Goal: Task Accomplishment & Management: Complete application form

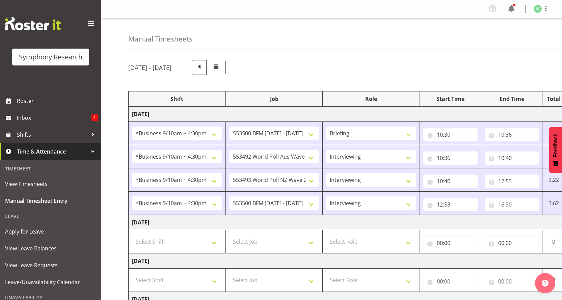
select select "26078"
select select "10242"
select select "26078"
select select "10499"
select select "47"
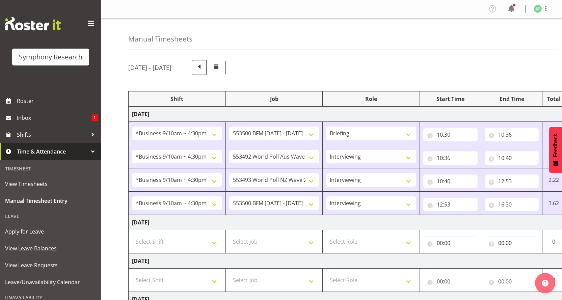
select select "26078"
select select "10527"
select select "47"
select select "26078"
select select "10242"
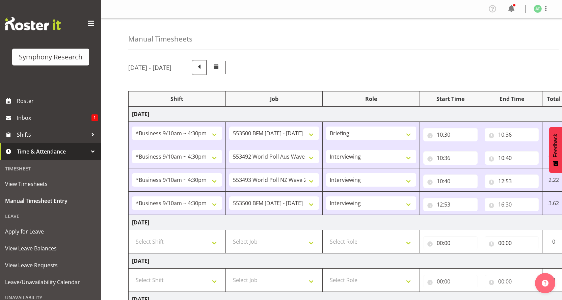
select select "47"
select select "41319"
select select "760"
select select "41319"
select select "10527"
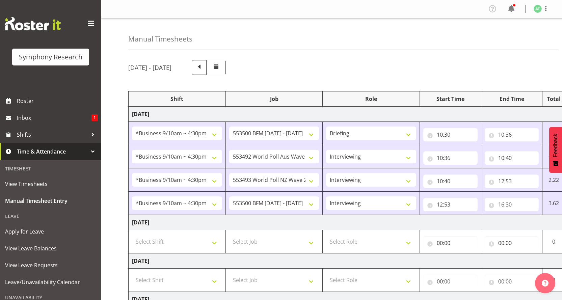
select select "47"
select select "11547"
select select "10499"
select select "47"
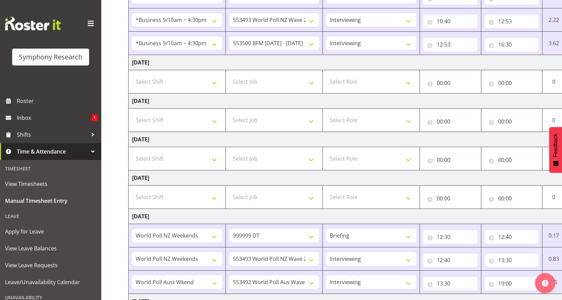
scroll to position [0, 33]
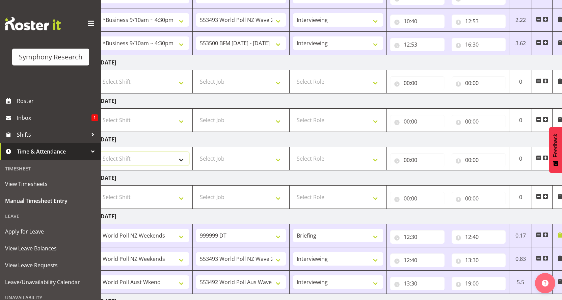
click at [184, 152] on select "Select Shift !!Weekend Residential (Roster IT Shift Label) *Business 9/10am ~ 4…" at bounding box center [144, 158] width 90 height 13
select select "26078"
click at [99, 152] on select "Select Shift !!Weekend Residential (Roster IT Shift Label) *Business 9/10am ~ 4…" at bounding box center [144, 158] width 90 height 13
click at [283, 152] on select "Select Job 550060 IF Admin 553492 World Poll Aus Wave 2 Main 2025 553493 World …" at bounding box center [241, 158] width 90 height 13
select select "10242"
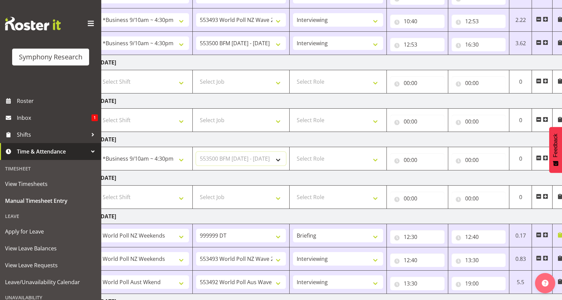
click at [196, 152] on select "Select Job 550060 IF Admin 553492 World Poll Aus Wave 2 Main 2025 553493 World …" at bounding box center [241, 158] width 90 height 13
click at [380, 152] on select "Select Role Briefing Interviewing" at bounding box center [338, 158] width 90 height 13
select select "297"
click at [293, 152] on select "Select Role Briefing Interviewing" at bounding box center [338, 158] width 90 height 13
click at [410, 153] on input "00:00" at bounding box center [417, 159] width 54 height 13
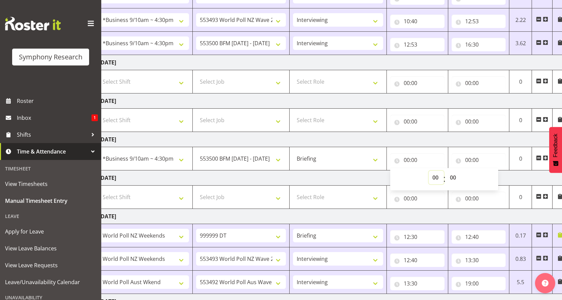
drag, startPoint x: 438, startPoint y: 127, endPoint x: 441, endPoint y: 119, distance: 9.0
click at [438, 171] on select "00 01 02 03 04 05 06 07 08 09 10 11 12 13 14 15 16 17 18 19 20 21 22 23" at bounding box center [435, 177] width 15 height 13
select select "10"
click at [428, 171] on select "00 01 02 03 04 05 06 07 08 09 10 11 12 13 14 15 16 17 18 19 20 21 22 23" at bounding box center [435, 177] width 15 height 13
type input "10:00"
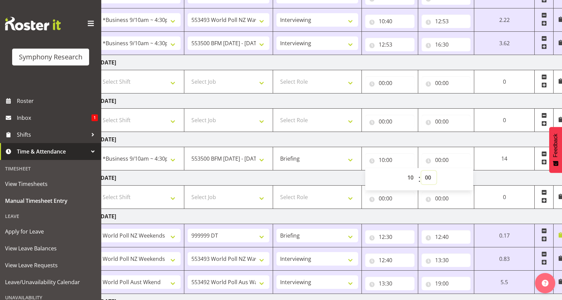
click at [433, 171] on select "00 01 02 03 04 05 06 07 08 09 10 11 12 13 14 15 16 17 18 19 20 21 22 23 24 25 2…" at bounding box center [428, 177] width 15 height 13
select select "30"
click at [429, 171] on select "00 01 02 03 04 05 06 07 08 09 10 11 12 13 14 15 16 17 18 19 20 21 22 23 24 25 2…" at bounding box center [428, 177] width 15 height 13
type input "10:30"
click at [448, 153] on input "00:00" at bounding box center [445, 159] width 49 height 13
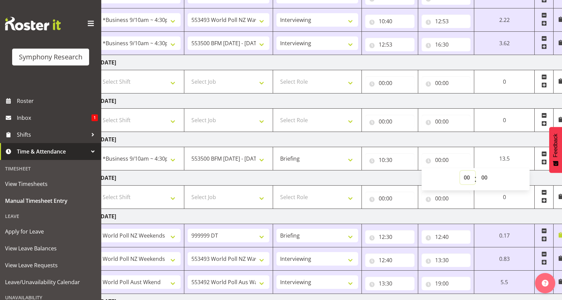
click at [475, 171] on select "00 01 02 03 04 05 06 07 08 09 10 11 12 13 14 15 16 17 18 19 20 21 22 23" at bounding box center [467, 177] width 15 height 13
select select "10"
click at [475, 171] on select "00 01 02 03 04 05 06 07 08 09 10 11 12 13 14 15 16 17 18 19 20 21 22 23" at bounding box center [467, 177] width 15 height 13
type input "10:00"
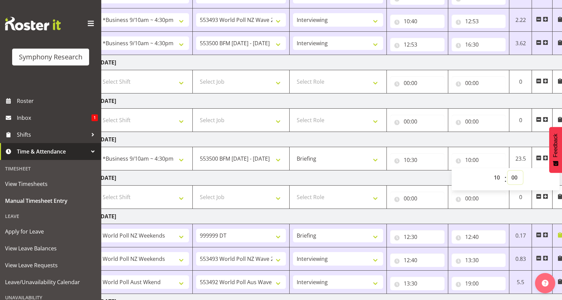
click at [512, 171] on select "00 01 02 03 04 05 06 07 08 09 10 11 12 13 14 15 16 17 18 19 20 21 22 23 24 25 2…" at bounding box center [514, 177] width 15 height 13
select select "35"
click at [508, 171] on select "00 01 02 03 04 05 06 07 08 09 10 11 12 13 14 15 16 17 18 19 20 21 22 23 24 25 2…" at bounding box center [514, 177] width 15 height 13
type input "10:35"
click at [544, 155] on span at bounding box center [544, 157] width 5 height 5
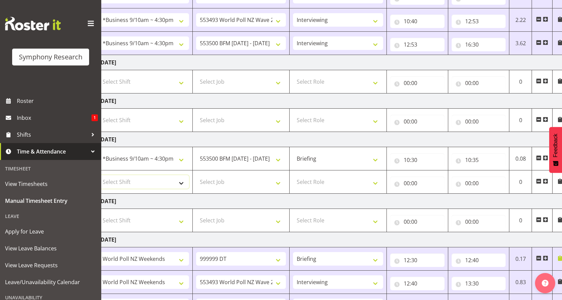
drag, startPoint x: 182, startPoint y: 136, endPoint x: 180, endPoint y: 131, distance: 4.7
click at [182, 175] on select "Select Shift !!Weekend Residential (Roster IT Shift Label) *Business 9/10am ~ 4…" at bounding box center [144, 181] width 90 height 13
click at [185, 175] on select "Select Shift !!Weekend Residential (Roster IT Shift Label) *Business 9/10am ~ 4…" at bounding box center [144, 181] width 90 height 13
select select "26078"
click at [99, 175] on select "Select Shift !!Weekend Residential (Roster IT Shift Label) *Business 9/10am ~ 4…" at bounding box center [144, 181] width 90 height 13
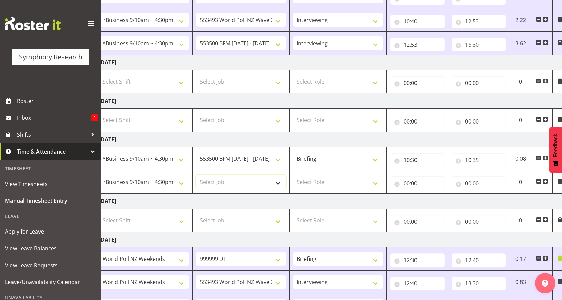
click at [282, 175] on select "Select Job 550060 IF Admin 553492 World Poll Aus Wave 2 Main 2025 553493 World …" at bounding box center [241, 181] width 90 height 13
select select "10242"
click at [196, 175] on select "Select Job 550060 IF Admin 553492 World Poll Aus Wave 2 Main 2025 553493 World …" at bounding box center [241, 181] width 90 height 13
click at [381, 175] on select "Select Role Briefing Interviewing" at bounding box center [338, 181] width 90 height 13
select select "47"
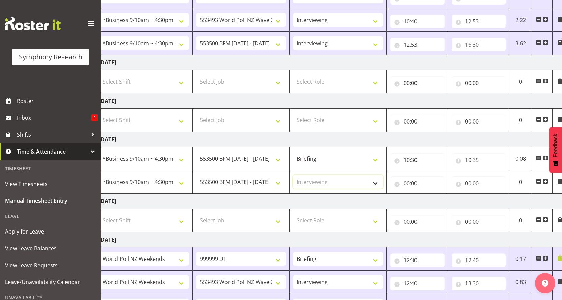
click at [293, 175] on select "Select Role Briefing Interviewing" at bounding box center [338, 181] width 90 height 13
click at [407, 176] on input "00:00" at bounding box center [417, 182] width 54 height 13
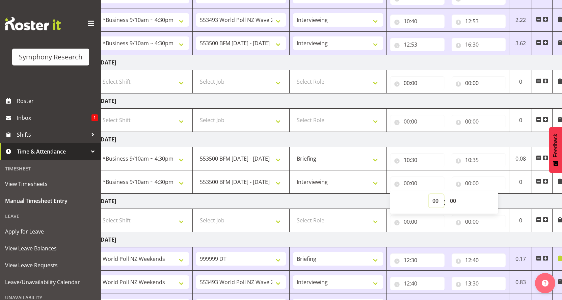
click at [439, 194] on select "00 01 02 03 04 05 06 07 08 09 10 11 12 13 14 15 16 17 18 19 20 21 22 23" at bounding box center [435, 200] width 15 height 13
select select "10"
click at [433, 194] on select "00 01 02 03 04 05 06 07 08 09 10 11 12 13 14 15 16 17 18 19 20 21 22 23" at bounding box center [435, 200] width 15 height 13
type input "10:00"
drag, startPoint x: 454, startPoint y: 149, endPoint x: 454, endPoint y: 145, distance: 3.8
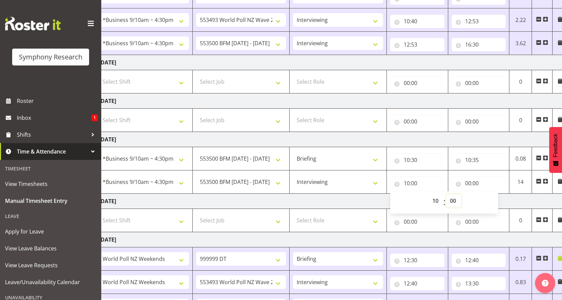
click at [454, 194] on select "00 01 02 03 04 05 06 07 08 09 10 11 12 13 14 15 16 17 18 19 20 21 22 23 24 25 2…" at bounding box center [453, 200] width 15 height 13
select select "35"
click at [446, 194] on select "00 01 02 03 04 05 06 07 08 09 10 11 12 13 14 15 16 17 18 19 20 21 22 23 24 25 2…" at bounding box center [453, 200] width 15 height 13
type input "10:35"
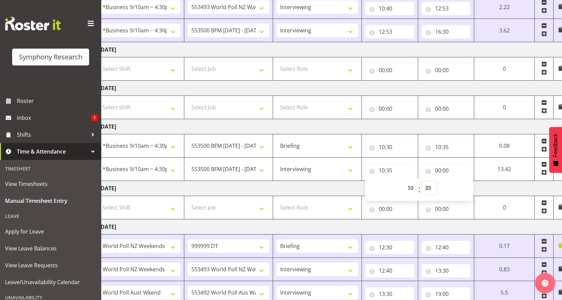
scroll to position [180, 0]
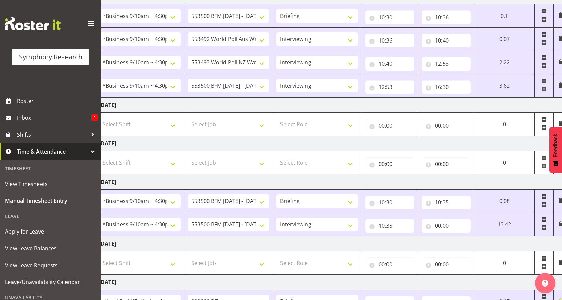
scroll to position [112, 0]
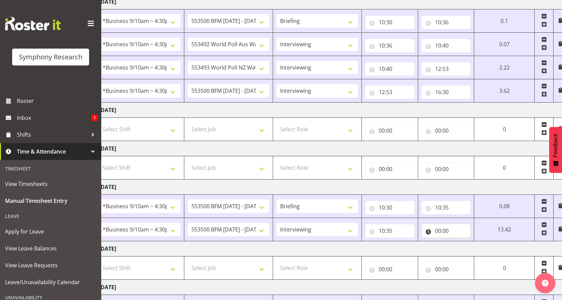
click at [447, 224] on input "00:00" at bounding box center [445, 230] width 49 height 13
click at [475, 242] on select "00 01 02 03 04 05 06 07 08 09 10 11 12 13 14 15 16 17 18 19 20 21 22 23" at bounding box center [467, 248] width 15 height 13
select select "15"
click at [473, 242] on select "00 01 02 03 04 05 06 07 08 09 10 11 12 13 14 15 16 17 18 19 20 21 22 23" at bounding box center [467, 248] width 15 height 13
type input "15:00"
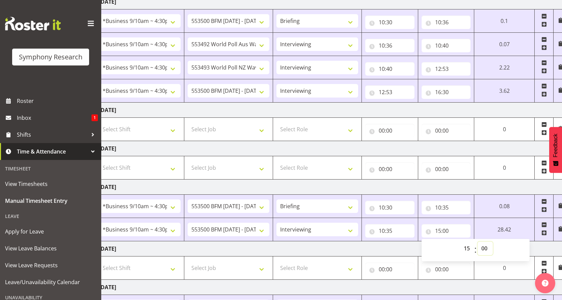
drag, startPoint x: 491, startPoint y: 197, endPoint x: 494, endPoint y: 192, distance: 6.2
click at [492, 242] on select "00 01 02 03 04 05 06 07 08 09 10 11 12 13 14 15 16 17 18 19 20 21 22 23 24 25 2…" at bounding box center [484, 248] width 15 height 13
select select "28"
click at [493, 242] on select "00 01 02 03 04 05 06 07 08 09 10 11 12 13 14 15 16 17 18 19 20 21 22 23 24 25 2…" at bounding box center [484, 248] width 15 height 13
type input "15:28"
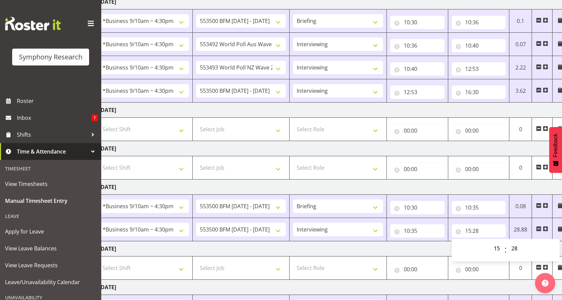
click at [544, 226] on span at bounding box center [544, 228] width 5 height 5
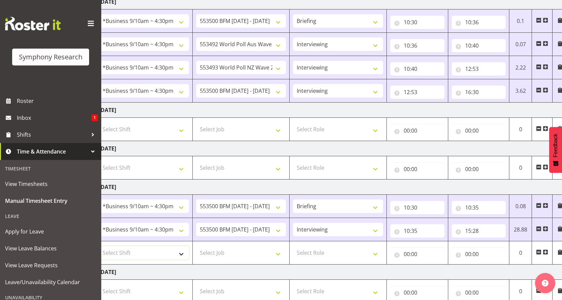
click at [182, 246] on select "Select Shift !!Weekend Residential (Roster IT Shift Label) *Business 9/10am ~ 4…" at bounding box center [144, 252] width 90 height 13
select select "26078"
click at [99, 246] on select "Select Shift !!Weekend Residential (Roster IT Shift Label) *Business 9/10am ~ 4…" at bounding box center [144, 252] width 90 height 13
click at [282, 246] on select "Select Job 550060 IF Admin 553492 World Poll Aus Wave 2 Main 2025 553493 World …" at bounding box center [241, 252] width 90 height 13
select select "10527"
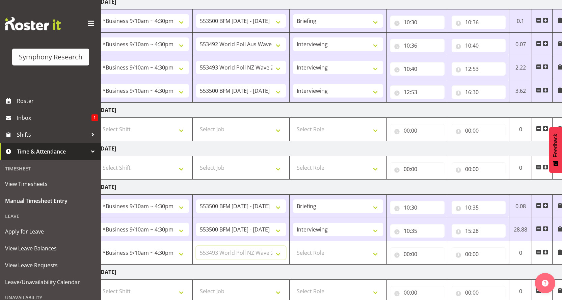
click at [196, 246] on select "Select Job 550060 IF Admin 553492 World Poll Aus Wave 2 Main 2025 553493 World …" at bounding box center [241, 252] width 90 height 13
click at [380, 246] on select "Select Role Briefing Interviewing" at bounding box center [338, 252] width 90 height 13
select select "47"
click at [293, 246] on select "Select Role Briefing Interviewing" at bounding box center [338, 252] width 90 height 13
click at [408, 247] on input "00:00" at bounding box center [417, 253] width 54 height 13
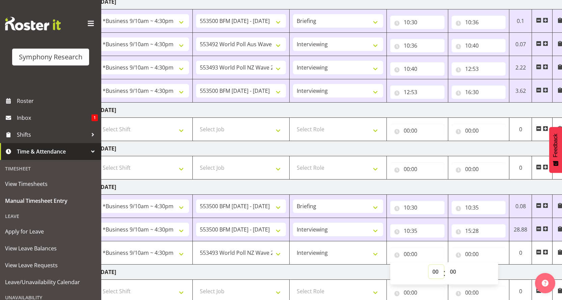
drag, startPoint x: 439, startPoint y: 220, endPoint x: 434, endPoint y: 213, distance: 8.6
click at [439, 265] on select "00 01 02 03 04 05 06 07 08 09 10 11 12 13 14 15 16 17 18 19 20 21 22 23" at bounding box center [435, 271] width 15 height 13
select select "15"
click at [433, 265] on select "00 01 02 03 04 05 06 07 08 09 10 11 12 13 14 15 16 17 18 19 20 21 22 23" at bounding box center [435, 271] width 15 height 13
type input "15:00"
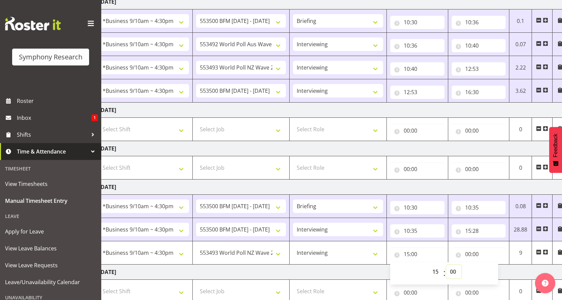
click at [452, 265] on select "00 01 02 03 04 05 06 07 08 09 10 11 12 13 14 15 16 17 18 19 20 21 22 23 24 25 2…" at bounding box center [453, 271] width 15 height 13
select select "28"
click at [447, 265] on select "00 01 02 03 04 05 06 07 08 09 10 11 12 13 14 15 16 17 18 19 20 21 22 23 24 25 2…" at bounding box center [453, 271] width 15 height 13
type input "15:28"
click at [471, 247] on input "00:00" at bounding box center [478, 253] width 54 height 13
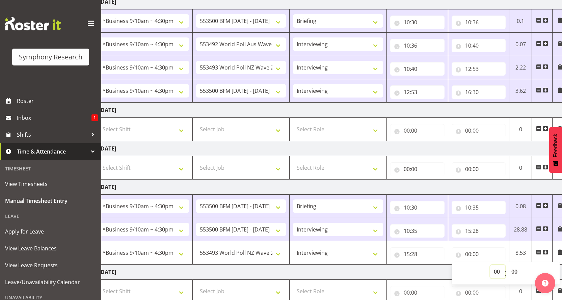
click at [502, 265] on select "00 01 02 03 04 05 06 07 08 09 10 11 12 13 14 15 16 17 18 19 20 21 22 23" at bounding box center [497, 271] width 15 height 13
select select "16"
click at [495, 265] on select "00 01 02 03 04 05 06 07 08 09 10 11 12 13 14 15 16 17 18 19 20 21 22 23" at bounding box center [497, 271] width 15 height 13
type input "16:00"
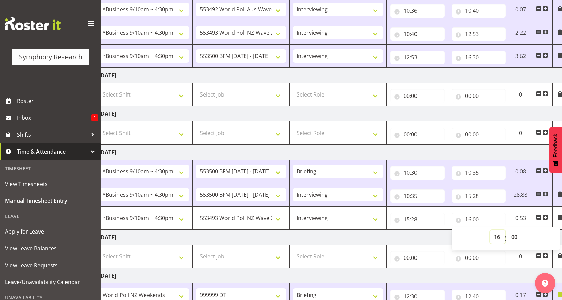
scroll to position [200, 0]
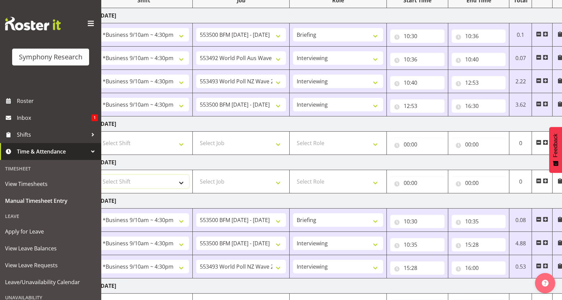
click at [183, 175] on select "Select Shift !!Weekend Residential (Roster IT Shift Label) *Business 9/10am ~ 4…" at bounding box center [144, 181] width 90 height 13
select select "26078"
click at [99, 175] on select "Select Shift !!Weekend Residential (Roster IT Shift Label) *Business 9/10am ~ 4…" at bounding box center [144, 181] width 90 height 13
click at [186, 175] on select "!!Weekend Residential (Roster IT Shift Label) *Business 9/10am ~ 4:30pm *Busine…" at bounding box center [144, 181] width 90 height 13
click at [99, 175] on select "!!Weekend Residential (Roster IT Shift Label) *Business 9/10am ~ 4:30pm *Busine…" at bounding box center [144, 181] width 90 height 13
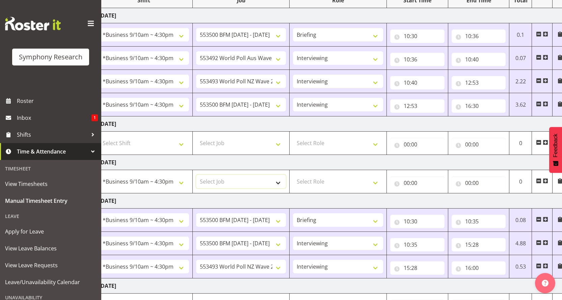
click at [284, 175] on select "Select Job 550060 IF Admin 553492 World Poll Aus Wave 2 Main 2025 553493 World …" at bounding box center [241, 181] width 90 height 13
select select "10527"
click at [196, 175] on select "Select Job 550060 IF Admin 553492 World Poll Aus Wave 2 Main 2025 553493 World …" at bounding box center [241, 181] width 90 height 13
drag, startPoint x: 379, startPoint y: 144, endPoint x: 373, endPoint y: 145, distance: 6.6
click at [379, 175] on select "Select Role Briefing Interviewing" at bounding box center [338, 181] width 90 height 13
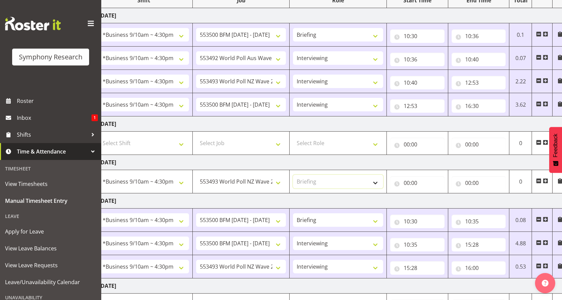
click at [293, 175] on select "Select Role Briefing Interviewing" at bounding box center [338, 181] width 90 height 13
click at [381, 175] on select "Briefing Interviewing" at bounding box center [338, 181] width 90 height 13
select select "47"
click at [293, 175] on select "Briefing Interviewing" at bounding box center [338, 181] width 90 height 13
click at [408, 176] on input "00:00" at bounding box center [417, 182] width 54 height 13
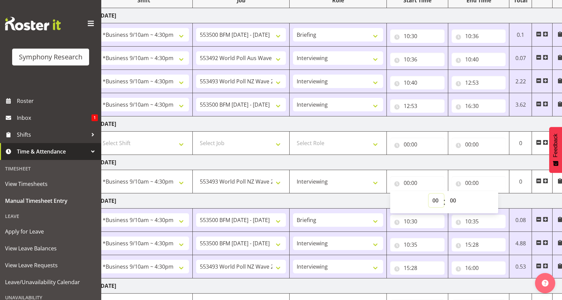
click at [439, 194] on select "00 01 02 03 04 05 06 07 08 09 10 11 12 13 14 15 16 17 18 19 20 21 22 23" at bounding box center [435, 200] width 15 height 13
select select "10"
click at [428, 194] on select "00 01 02 03 04 05 06 07 08 09 10 11 12 13 14 15 16 17 18 19 20 21 22 23" at bounding box center [435, 200] width 15 height 13
type input "10:00"
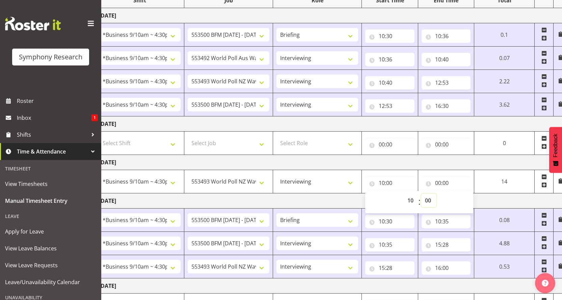
click at [436, 194] on select "00 01 02 03 04 05 06 07 08 09 10 11 12 13 14 15 16 17 18 19 20 21 22 23 24 25 2…" at bounding box center [428, 200] width 15 height 13
select select "50"
click at [429, 194] on select "00 01 02 03 04 05 06 07 08 09 10 11 12 13 14 15 16 17 18 19 20 21 22 23 24 25 2…" at bounding box center [428, 200] width 15 height 13
type input "10:50"
click at [448, 176] on input "00:00" at bounding box center [445, 182] width 49 height 13
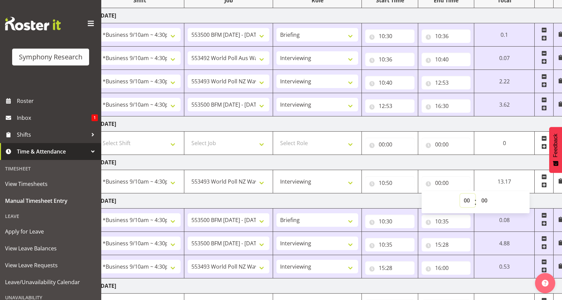
click at [475, 194] on select "00 01 02 03 04 05 06 07 08 09 10 11 12 13 14 15 16 17 18 19 20 21 22 23" at bounding box center [467, 200] width 15 height 13
select select "11"
click at [475, 194] on select "00 01 02 03 04 05 06 07 08 09 10 11 12 13 14 15 16 17 18 19 20 21 22 23" at bounding box center [467, 200] width 15 height 13
type input "11:00"
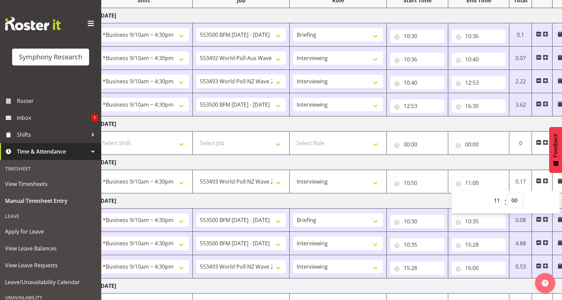
drag, startPoint x: 515, startPoint y: 159, endPoint x: 515, endPoint y: 153, distance: 5.1
click at [515, 194] on select "00 01 02 03 04 05 06 07 08 09 10 11 12 13 14 15 16 17 18 19 20 21 22 23 24 25 2…" at bounding box center [514, 200] width 15 height 13
select select "48"
click at [508, 194] on select "00 01 02 03 04 05 06 07 08 09 10 11 12 13 14 15 16 17 18 19 20 21 22 23 24 25 2…" at bounding box center [514, 200] width 15 height 13
type input "11:48"
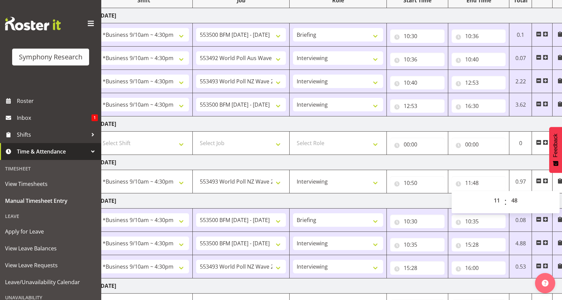
click at [547, 170] on td at bounding box center [541, 181] width 21 height 23
click at [545, 178] on span at bounding box center [544, 180] width 5 height 5
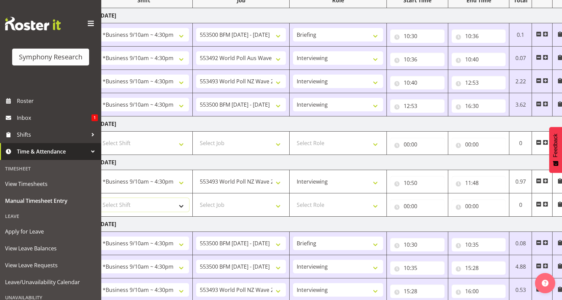
click at [182, 198] on select "Select Shift !!Weekend Residential (Roster IT Shift Label) *Business 9/10am ~ 4…" at bounding box center [144, 204] width 90 height 13
select select "26078"
click at [99, 198] on select "Select Shift !!Weekend Residential (Roster IT Shift Label) *Business 9/10am ~ 4…" at bounding box center [144, 204] width 90 height 13
click at [281, 198] on select "Select Job 550060 IF Admin 553492 World Poll Aus Wave 2 Main 2025 553493 World …" at bounding box center [241, 204] width 90 height 13
select select "10242"
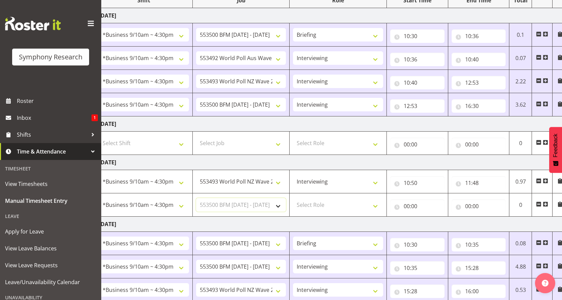
click at [196, 198] on select "Select Job 550060 IF Admin 553492 World Poll Aus Wave 2 Main 2025 553493 World …" at bounding box center [241, 204] width 90 height 13
click at [380, 198] on select "Select Role Briefing Interviewing" at bounding box center [338, 204] width 90 height 13
select select "47"
click at [293, 198] on select "Select Role Briefing Interviewing" at bounding box center [338, 204] width 90 height 13
click at [407, 199] on input "00:00" at bounding box center [417, 205] width 54 height 13
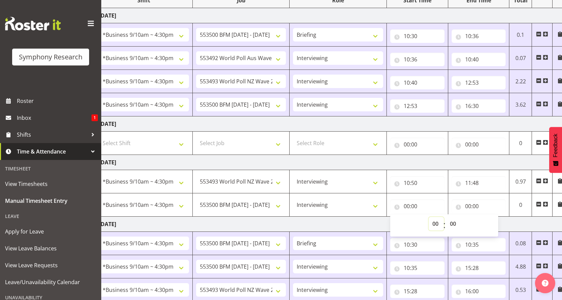
drag, startPoint x: 438, startPoint y: 179, endPoint x: 436, endPoint y: 173, distance: 6.6
click at [438, 217] on select "00 01 02 03 04 05 06 07 08 09 10 11 12 13 14 15 16 17 18 19 20 21 22 23" at bounding box center [435, 223] width 15 height 13
select select "11"
click at [433, 217] on select "00 01 02 03 04 05 06 07 08 09 10 11 12 13 14 15 16 17 18 19 20 21 22 23" at bounding box center [435, 223] width 15 height 13
type input "11:00"
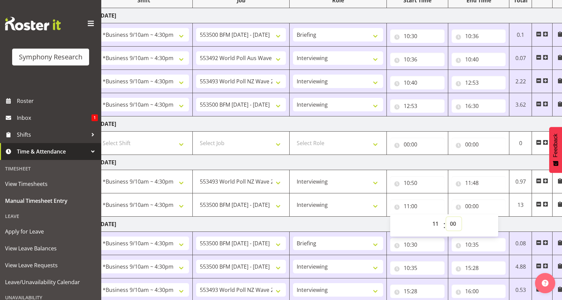
click at [453, 217] on select "00 01 02 03 04 05 06 07 08 09 10 11 12 13 14 15 16 17 18 19 20 21 22 23 24 25 2…" at bounding box center [453, 223] width 15 height 13
select select "48"
click at [446, 217] on select "00 01 02 03 04 05 06 07 08 09 10 11 12 13 14 15 16 17 18 19 20 21 22 23 24 25 2…" at bounding box center [453, 223] width 15 height 13
type input "11:48"
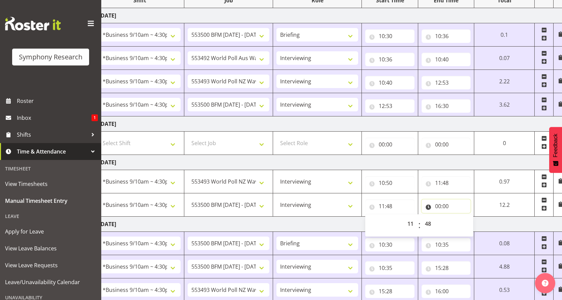
click at [450, 199] on input "00:00" at bounding box center [445, 205] width 49 height 13
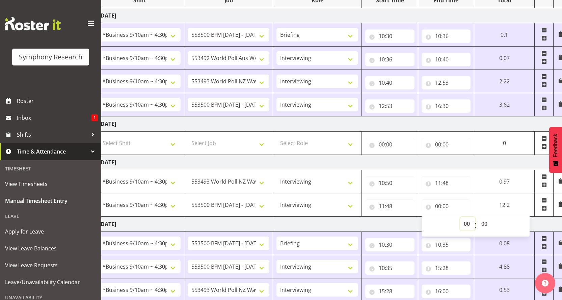
drag, startPoint x: 478, startPoint y: 178, endPoint x: 475, endPoint y: 172, distance: 6.4
click at [475, 217] on select "00 01 02 03 04 05 06 07 08 09 10 11 12 13 14 15 16 17 18 19 20 21 22 23" at bounding box center [467, 223] width 15 height 13
select select "16"
click at [475, 217] on select "00 01 02 03 04 05 06 07 08 09 10 11 12 13 14 15 16 17 18 19 20 21 22 23" at bounding box center [467, 223] width 15 height 13
type input "16:00"
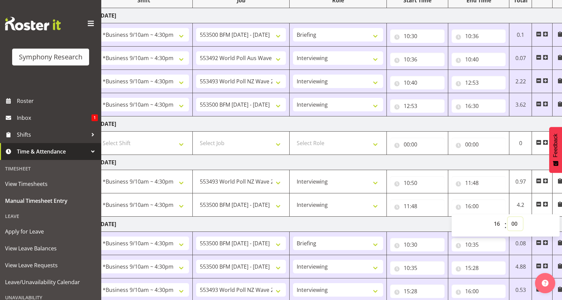
click at [515, 217] on select "00 01 02 03 04 05 06 07 08 09 10 11 12 13 14 15 16 17 18 19 20 21 22 23 24 25 2…" at bounding box center [514, 223] width 15 height 13
select select "30"
click at [508, 217] on select "00 01 02 03 04 05 06 07 08 09 10 11 12 13 14 15 16 17 18 19 20 21 22 23 24 25 2…" at bounding box center [514, 223] width 15 height 13
type input "16:30"
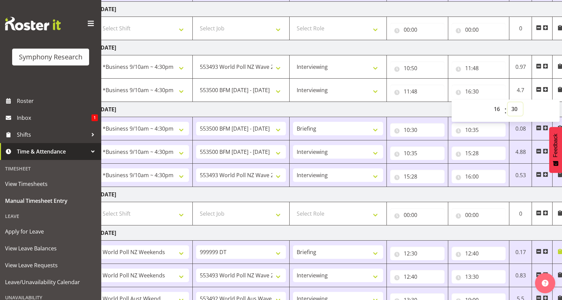
scroll to position [220, 0]
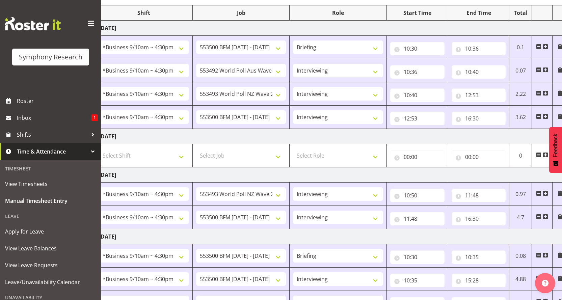
scroll to position [85, 0]
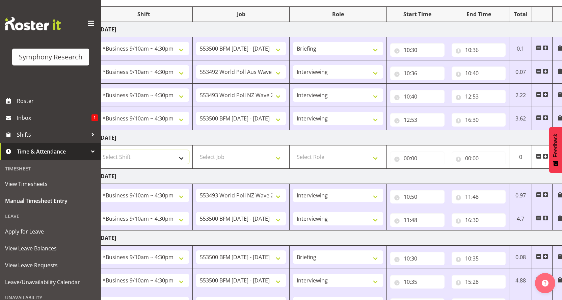
click at [183, 150] on select "Select Shift !!Weekend Residential (Roster IT Shift Label) *Business 9/10am ~ 4…" at bounding box center [144, 156] width 90 height 13
select select "26078"
click at [99, 150] on select "Select Shift !!Weekend Residential (Roster IT Shift Label) *Business 9/10am ~ 4…" at bounding box center [144, 156] width 90 height 13
click at [283, 150] on select "Select Job 550060 IF Admin 553492 World Poll Aus Wave 2 Main 2025 553493 World …" at bounding box center [241, 156] width 90 height 13
select select "10242"
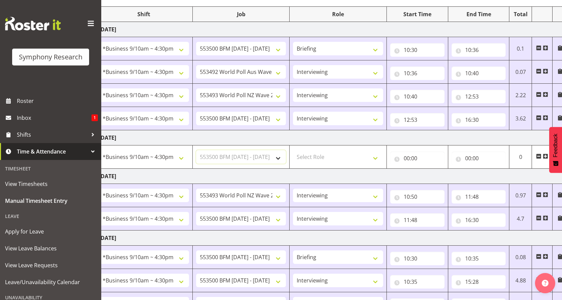
click at [196, 150] on select "Select Job 550060 IF Admin 553492 World Poll Aus Wave 2 Main 2025 553493 World …" at bounding box center [241, 156] width 90 height 13
click at [378, 150] on select "Select Role Briefing Interviewing" at bounding box center [338, 156] width 90 height 13
select select "297"
click at [293, 150] on select "Select Role Briefing Interviewing" at bounding box center [338, 156] width 90 height 13
click at [406, 151] on input "00:00" at bounding box center [417, 157] width 54 height 13
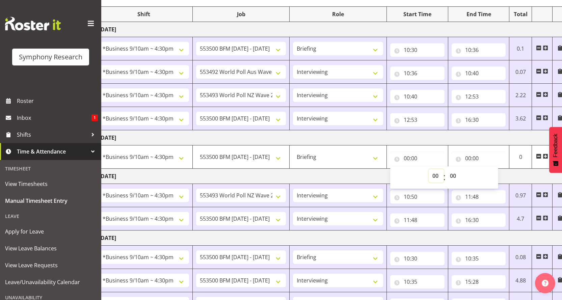
click at [439, 169] on select "00 01 02 03 04 05 06 07 08 09 10 11 12 13 14 15 16 17 18 19 20 21 22 23" at bounding box center [435, 175] width 15 height 13
select select "10"
click at [428, 169] on select "00 01 02 03 04 05 06 07 08 09 10 11 12 13 14 15 16 17 18 19 20 21 22 23" at bounding box center [435, 175] width 15 height 13
type input "10:00"
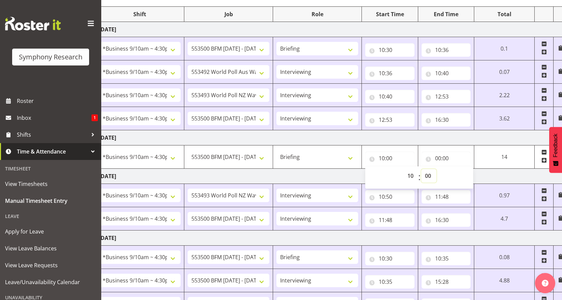
click at [436, 169] on select "00 01 02 03 04 05 06 07 08 09 10 11 12 13 14 15 16 17 18 19 20 21 22 23 24 25 2…" at bounding box center [428, 175] width 15 height 13
select select "30"
click at [429, 169] on select "00 01 02 03 04 05 06 07 08 09 10 11 12 13 14 15 16 17 18 19 20 21 22 23 24 25 2…" at bounding box center [428, 175] width 15 height 13
type input "10:30"
click at [448, 151] on input "00:00" at bounding box center [445, 157] width 49 height 13
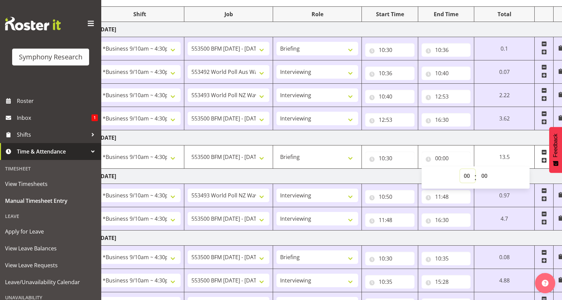
click at [475, 169] on select "00 01 02 03 04 05 06 07 08 09 10 11 12 13 14 15 16 17 18 19 20 21 22 23" at bounding box center [467, 175] width 15 height 13
select select "10"
click at [475, 169] on select "00 01 02 03 04 05 06 07 08 09 10 11 12 13 14 15 16 17 18 19 20 21 22 23" at bounding box center [467, 175] width 15 height 13
type input "10:00"
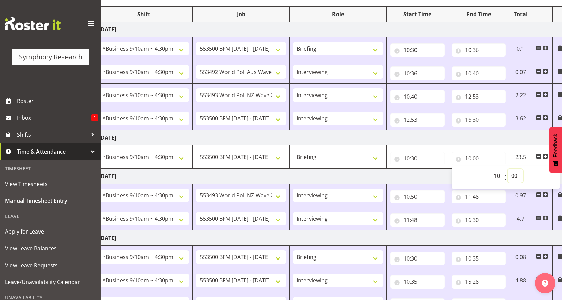
drag, startPoint x: 515, startPoint y: 140, endPoint x: 516, endPoint y: 136, distance: 4.3
click at [515, 169] on select "00 01 02 03 04 05 06 07 08 09 10 11 12 13 14 15 16 17 18 19 20 21 22 23 24 25 2…" at bounding box center [514, 175] width 15 height 13
select select "35"
click at [508, 169] on select "00 01 02 03 04 05 06 07 08 09 10 11 12 13 14 15 16 17 18 19 20 21 22 23 24 25 2…" at bounding box center [514, 175] width 15 height 13
type input "10:35"
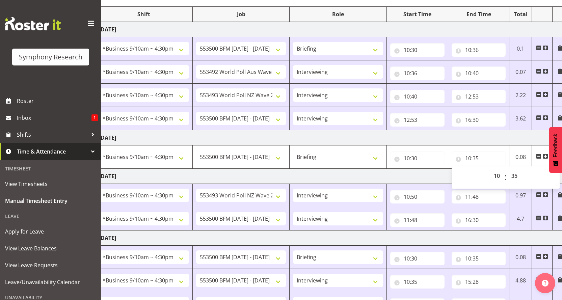
drag, startPoint x: 544, startPoint y: 123, endPoint x: 349, endPoint y: 121, distance: 195.0
click at [545, 153] on span at bounding box center [544, 155] width 5 height 5
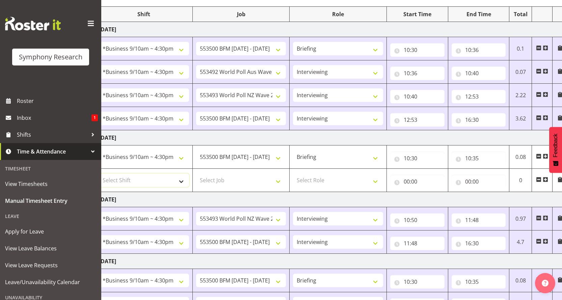
drag, startPoint x: 187, startPoint y: 145, endPoint x: 180, endPoint y: 139, distance: 9.6
click at [187, 173] on select "Select Shift !!Weekend Residential (Roster IT Shift Label) *Business 9/10am ~ 4…" at bounding box center [144, 179] width 90 height 13
select select "26078"
click at [99, 173] on select "Select Shift !!Weekend Residential (Roster IT Shift Label) *Business 9/10am ~ 4…" at bounding box center [144, 179] width 90 height 13
drag, startPoint x: 282, startPoint y: 144, endPoint x: 279, endPoint y: 141, distance: 4.1
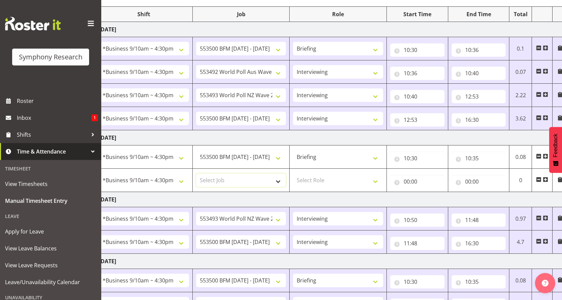
click at [282, 173] on select "Select Job 550060 IF Admin 553492 World Poll Aus Wave 2 Main 2025 553493 World …" at bounding box center [241, 179] width 90 height 13
select select "10527"
click at [196, 173] on select "Select Job 550060 IF Admin 553492 World Poll Aus Wave 2 Main 2025 553493 World …" at bounding box center [241, 179] width 90 height 13
drag, startPoint x: 377, startPoint y: 145, endPoint x: 364, endPoint y: 145, distance: 13.5
click at [377, 173] on select "Select Role Briefing Interviewing" at bounding box center [338, 179] width 90 height 13
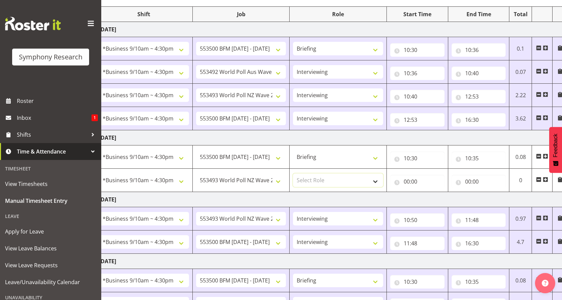
select select "47"
click at [293, 173] on select "Select Role Briefing Interviewing" at bounding box center [338, 179] width 90 height 13
click at [407, 175] on input "00:00" at bounding box center [417, 181] width 54 height 13
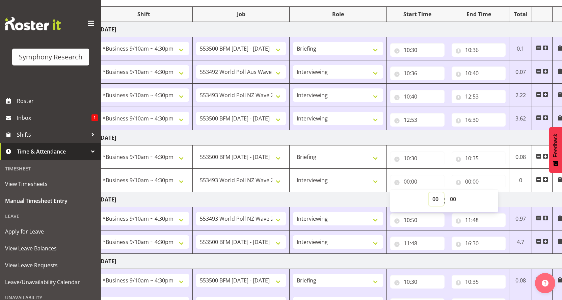
drag, startPoint x: 437, startPoint y: 158, endPoint x: 426, endPoint y: 147, distance: 15.3
click at [438, 192] on select "00 01 02 03 04 05 06 07 08 09 10 11 12 13 14 15 16 17 18 19 20 21 22 23" at bounding box center [435, 198] width 15 height 13
select select "12"
click at [433, 192] on select "00 01 02 03 04 05 06 07 08 09 10 11 12 13 14 15 16 17 18 19 20 21 22 23" at bounding box center [435, 198] width 15 height 13
type input "12:00"
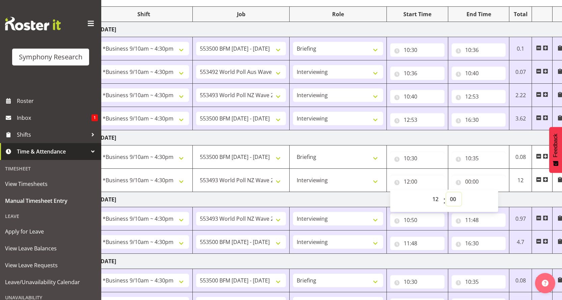
click at [452, 192] on select "00 01 02 03 04 05 06 07 08 09 10 11 12 13 14 15 16 17 18 19 20 21 22 23 24 25 2…" at bounding box center [453, 198] width 15 height 13
click at [408, 175] on input "12:00" at bounding box center [417, 181] width 54 height 13
click at [410, 175] on input "12:00" at bounding box center [417, 181] width 54 height 13
drag, startPoint x: 438, startPoint y: 158, endPoint x: 438, endPoint y: 154, distance: 4.1
click at [438, 192] on select "00 01 02 03 04 05 06 07 08 09 10 11 12 13 14 15 16 17 18 19 20 21 22 23" at bounding box center [435, 198] width 15 height 13
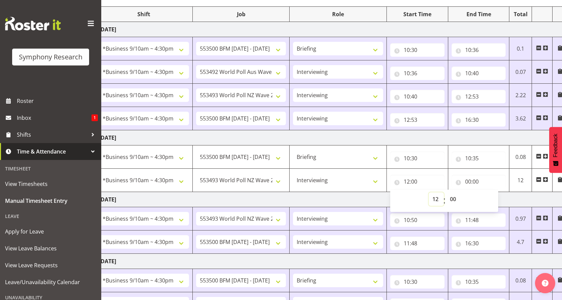
select select "10"
click at [433, 192] on select "00 01 02 03 04 05 06 07 08 09 10 11 12 13 14 15 16 17 18 19 20 21 22 23" at bounding box center [435, 198] width 15 height 13
type input "10:00"
click at [452, 192] on select "00 01 02 03 04 05 06 07 08 09 10 11 12 13 14 15 16 17 18 19 20 21 22 23 24 25 2…" at bounding box center [453, 198] width 15 height 13
select select "35"
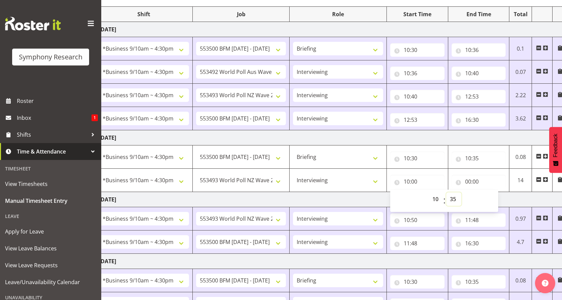
click at [446, 192] on select "00 01 02 03 04 05 06 07 08 09 10 11 12 13 14 15 16 17 18 19 20 21 22 23 24 25 2…" at bounding box center [453, 198] width 15 height 13
type input "10:35"
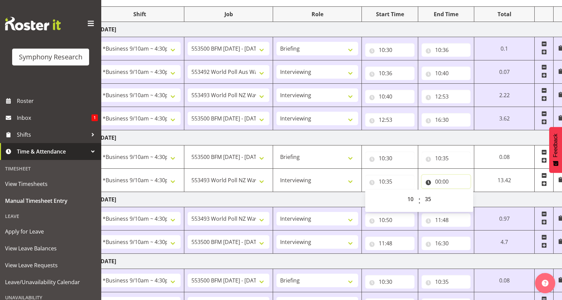
drag, startPoint x: 445, startPoint y: 144, endPoint x: 438, endPoint y: 140, distance: 8.3
click at [445, 175] on input "00:00" at bounding box center [445, 181] width 49 height 13
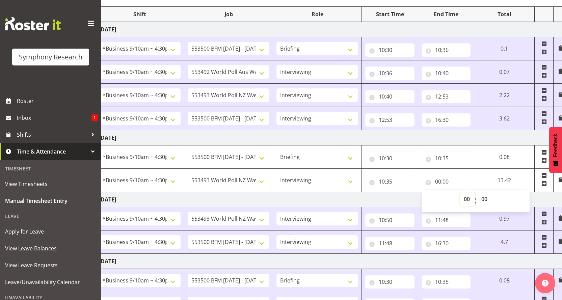
click at [475, 192] on select "00 01 02 03 04 05 06 07 08 09 10 11 12 13 14 15 16 17 18 19 20 21 22 23" at bounding box center [467, 198] width 15 height 13
select select "12"
click at [475, 192] on select "00 01 02 03 04 05 06 07 08 09 10 11 12 13 14 15 16 17 18 19 20 21 22 23" at bounding box center [467, 198] width 15 height 13
type input "12:00"
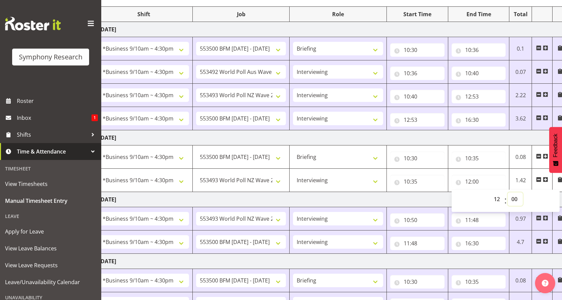
drag, startPoint x: 514, startPoint y: 159, endPoint x: 508, endPoint y: 139, distance: 20.9
click at [515, 192] on select "00 01 02 03 04 05 06 07 08 09 10 11 12 13 14 15 16 17 18 19 20 21 22 23 24 25 2…" at bounding box center [514, 198] width 15 height 13
select select "48"
click at [507, 192] on select "00 01 02 03 04 05 06 07 08 09 10 11 12 13 14 15 16 17 18 19 20 21 22 23 24 25 2…" at bounding box center [514, 198] width 15 height 13
type input "12:48"
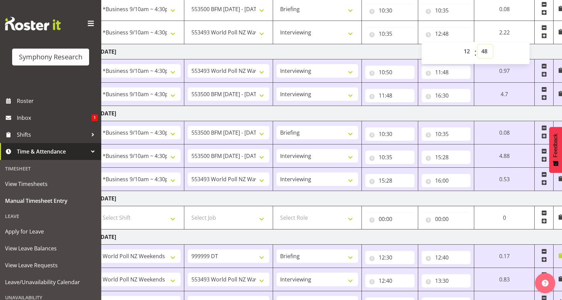
scroll to position [240, 0]
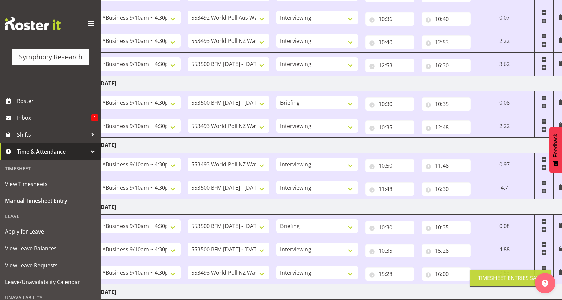
scroll to position [138, 0]
click at [547, 189] on span at bounding box center [543, 191] width 5 height 5
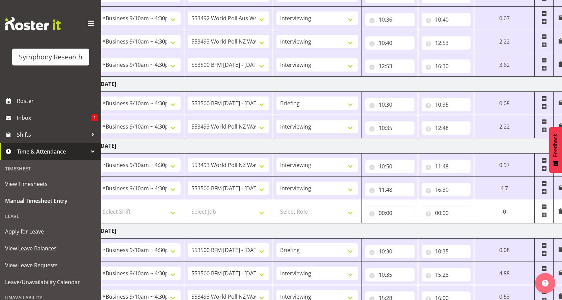
click at [541, 204] on span at bounding box center [543, 206] width 5 height 5
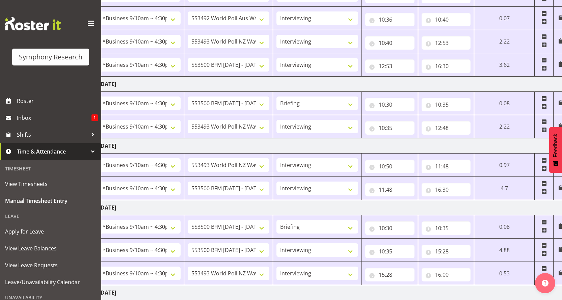
click at [547, 127] on span at bounding box center [543, 129] width 5 height 5
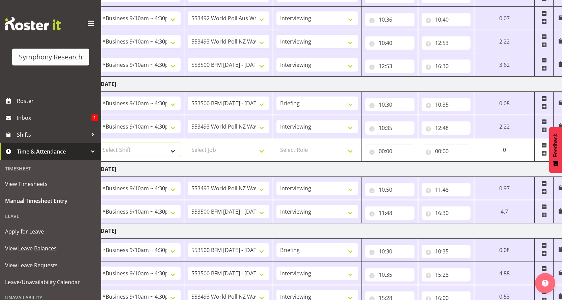
click at [178, 143] on select "Select Shift !!Weekend Residential (Roster IT Shift Label) *Business 9/10am ~ 4…" at bounding box center [140, 149] width 82 height 13
select select "26078"
click at [99, 143] on select "Select Shift !!Weekend Residential (Roster IT Shift Label) *Business 9/10am ~ 4…" at bounding box center [140, 149] width 82 height 13
click at [269, 143] on select "Select Job 550060 IF Admin 553492 World Poll Aus Wave 2 Main 2025 553493 World …" at bounding box center [229, 149] width 82 height 13
select select "10499"
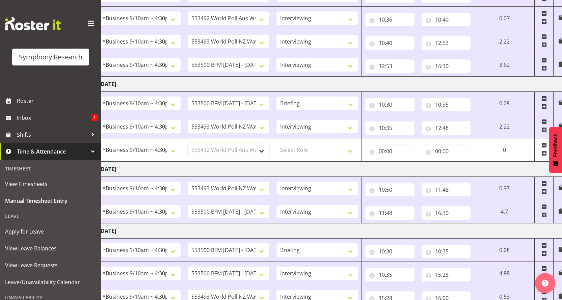
click at [190, 143] on select "Select Job 550060 IF Admin 553492 World Poll Aus Wave 2 Main 2025 553493 World …" at bounding box center [229, 149] width 82 height 13
drag, startPoint x: 364, startPoint y: 110, endPoint x: 348, endPoint y: 110, distance: 15.2
click at [358, 143] on select "Select Role Briefing Interviewing" at bounding box center [317, 149] width 82 height 13
select select "47"
click at [282, 143] on select "Select Role Briefing Interviewing" at bounding box center [317, 149] width 82 height 13
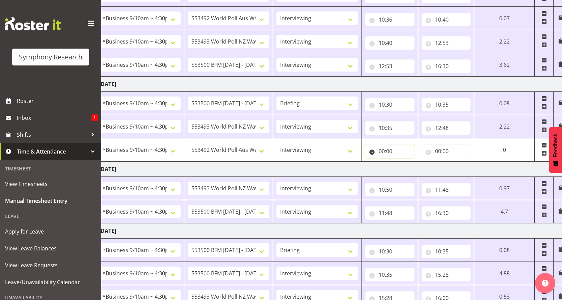
click at [386, 144] on input "00:00" at bounding box center [389, 150] width 49 height 13
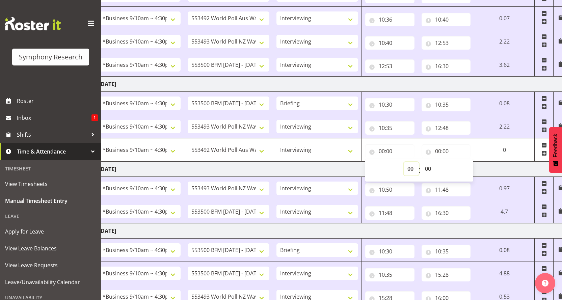
click at [419, 162] on select "00 01 02 03 04 05 06 07 08 09 10 11 12 13 14 15 16 17 18 19 20 21 22 23" at bounding box center [410, 168] width 15 height 13
select select "12"
click at [419, 162] on select "00 01 02 03 04 05 06 07 08 09 10 11 12 13 14 15 16 17 18 19 20 21 22 23" at bounding box center [410, 168] width 15 height 13
type input "12:00"
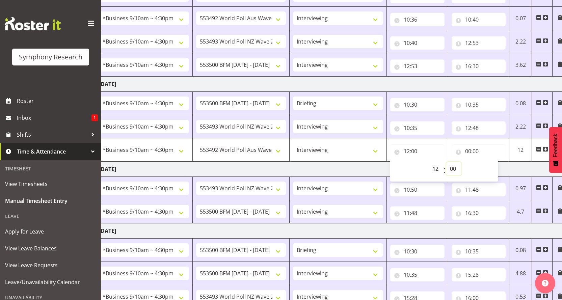
click at [454, 162] on select "00 01 02 03 04 05 06 07 08 09 10 11 12 13 14 15 16 17 18 19 20 21 22 23 24 25 2…" at bounding box center [453, 168] width 15 height 13
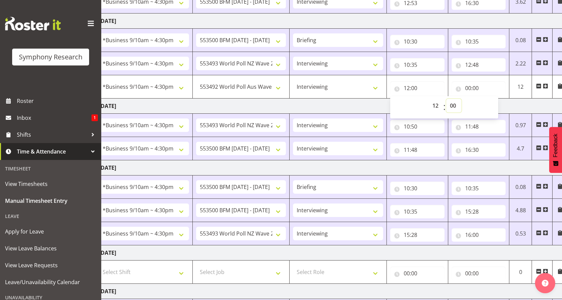
scroll to position [206, 0]
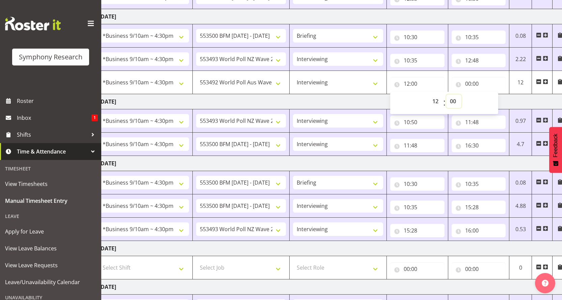
click at [453, 94] on select "00 01 02 03 04 05 06 07 08 09 10 11 12 13 14 15 16 17 18 19 20 21 22 23 24 25 2…" at bounding box center [453, 100] width 15 height 13
select select "48"
click at [446, 94] on select "00 01 02 03 04 05 06 07 08 09 10 11 12 13 14 15 16 17 18 19 20 21 22 23 24 25 2…" at bounding box center [453, 100] width 15 height 13
type input "12:48"
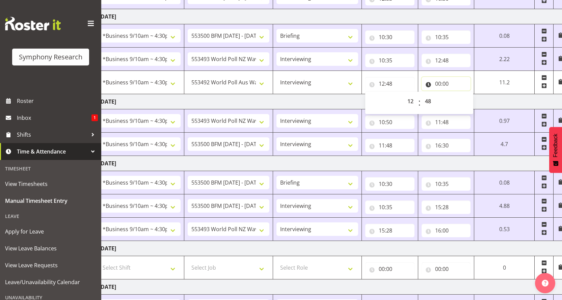
click at [450, 77] on input "00:00" at bounding box center [445, 83] width 49 height 13
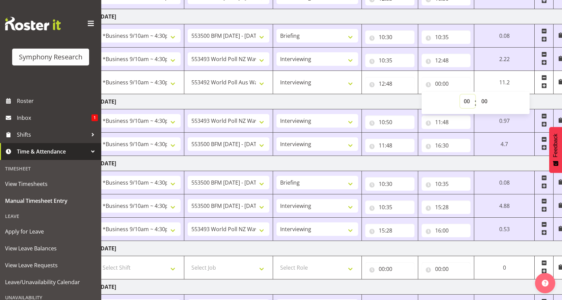
click at [475, 94] on select "00 01 02 03 04 05 06 07 08 09 10 11 12 13 14 15 16 17 18 19 20 21 22 23" at bounding box center [467, 100] width 15 height 13
select select "12"
click at [475, 94] on select "00 01 02 03 04 05 06 07 08 09 10 11 12 13 14 15 16 17 18 19 20 21 22 23" at bounding box center [467, 100] width 15 height 13
type input "12:00"
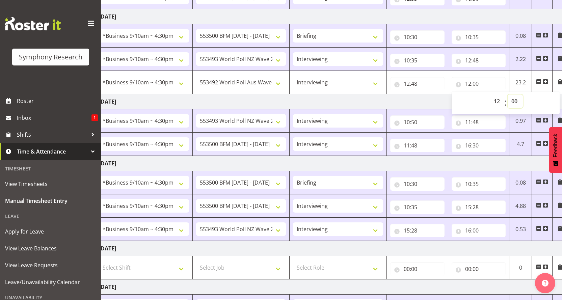
click at [515, 94] on select "00 01 02 03 04 05 06 07 08 09 10 11 12 13 14 15 16 17 18 19 20 21 22 23 24 25 2…" at bounding box center [514, 100] width 15 height 13
select select "52"
click at [507, 94] on select "00 01 02 03 04 05 06 07 08 09 10 11 12 13 14 15 16 17 18 19 20 21 22 23 24 25 2…" at bounding box center [514, 100] width 15 height 13
type input "12:52"
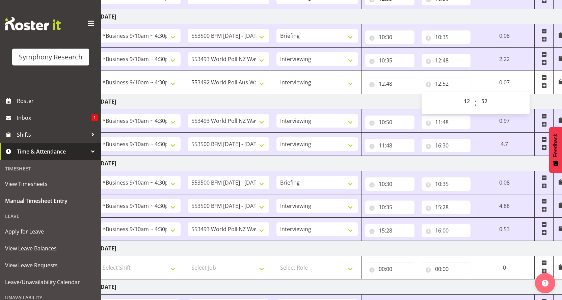
drag, startPoint x: 545, startPoint y: 42, endPoint x: 538, endPoint y: 42, distance: 6.7
click at [546, 83] on span at bounding box center [543, 85] width 5 height 5
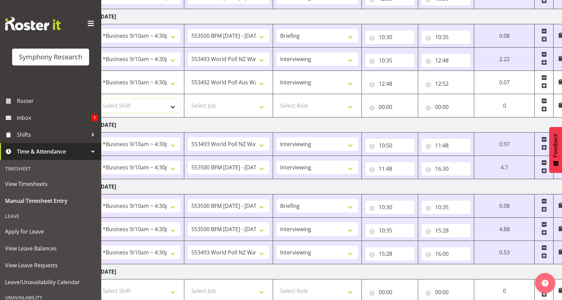
click at [178, 99] on select "Select Shift !!Weekend Residential (Roster IT Shift Label) *Business 9/10am ~ 4…" at bounding box center [140, 105] width 82 height 13
select select "26078"
click at [99, 99] on select "Select Shift !!Weekend Residential (Roster IT Shift Label) *Business 9/10am ~ 4…" at bounding box center [140, 105] width 82 height 13
click at [268, 99] on select "Select Job 550060 IF Admin 553492 World Poll Aus Wave 2 Main 2025 553493 World …" at bounding box center [229, 105] width 82 height 13
select select "10527"
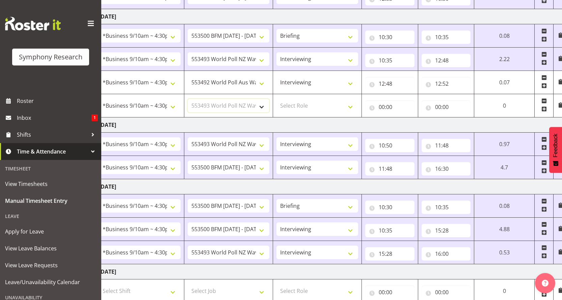
click at [190, 99] on select "Select Job 550060 IF Admin 553492 World Poll Aus Wave 2 Main 2025 553493 World …" at bounding box center [229, 105] width 82 height 13
click at [358, 99] on select "Select Role Briefing Interviewing" at bounding box center [317, 105] width 82 height 13
select select "47"
click at [282, 99] on select "Select Role Briefing Interviewing" at bounding box center [317, 105] width 82 height 13
click at [387, 100] on input "00:00" at bounding box center [389, 106] width 49 height 13
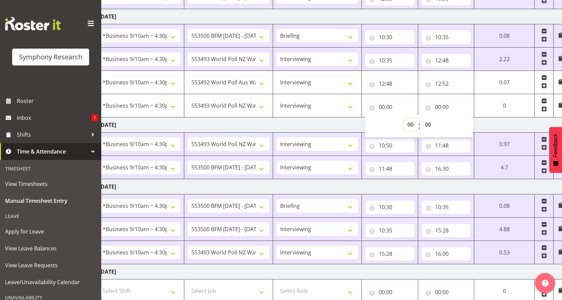
click at [419, 118] on select "00 01 02 03 04 05 06 07 08 09 10 11 12 13 14 15 16 17 18 19 20 21 22 23" at bounding box center [410, 124] width 15 height 13
select select "12"
click at [419, 118] on select "00 01 02 03 04 05 06 07 08 09 10 11 12 13 14 15 16 17 18 19 20 21 22 23" at bounding box center [410, 124] width 15 height 13
type input "12:00"
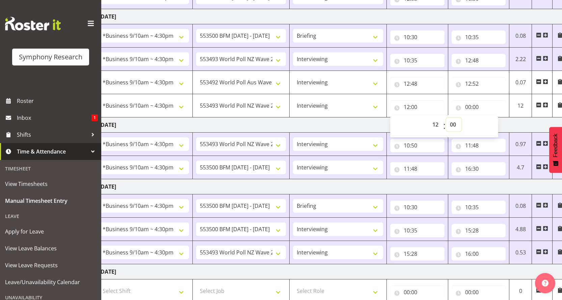
click at [453, 118] on select "00 01 02 03 04 05 06 07 08 09 10 11 12 13 14 15 16 17 18 19 20 21 22 23 24 25 2…" at bounding box center [453, 124] width 15 height 13
click at [452, 118] on select "00 01 02 03 04 05 06 07 08 09 10 11 12 13 14 15 16 17 18 19 20 21 22 23 24 25 2…" at bounding box center [453, 124] width 15 height 13
select select "52"
click at [447, 118] on select "00 01 02 03 04 05 06 07 08 09 10 11 12 13 14 15 16 17 18 19 20 21 22 23 24 25 2…" at bounding box center [453, 124] width 15 height 13
type input "12:52"
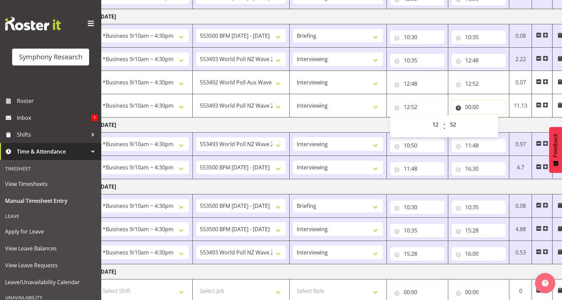
click at [466, 100] on input "00:00" at bounding box center [478, 106] width 54 height 13
click at [501, 118] on select "00 01 02 03 04 05 06 07 08 09 10 11 12 13 14 15 16 17 18 19 20 21 22 23" at bounding box center [497, 124] width 15 height 13
select select "16"
click at [495, 118] on select "00 01 02 03 04 05 06 07 08 09 10 11 12 13 14 15 16 17 18 19 20 21 22 23" at bounding box center [497, 124] width 15 height 13
type input "16:00"
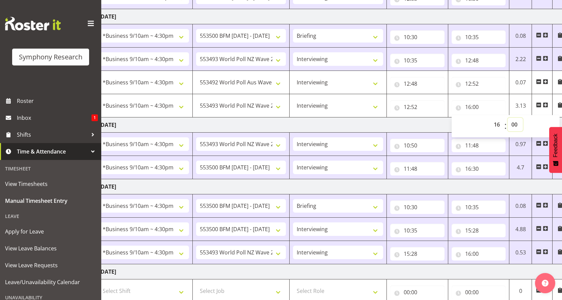
drag, startPoint x: 515, startPoint y: 76, endPoint x: 516, endPoint y: 79, distance: 3.4
click at [515, 118] on select "00 01 02 03 04 05 06 07 08 09 10 11 12 13 14 15 16 17 18 19 20 21 22 23 24 25 2…" at bounding box center [514, 124] width 15 height 13
select select "30"
click at [508, 118] on select "00 01 02 03 04 05 06 07 08 09 10 11 12 13 14 15 16 17 18 19 20 21 22 23 24 25 2…" at bounding box center [514, 124] width 15 height 13
type input "16:30"
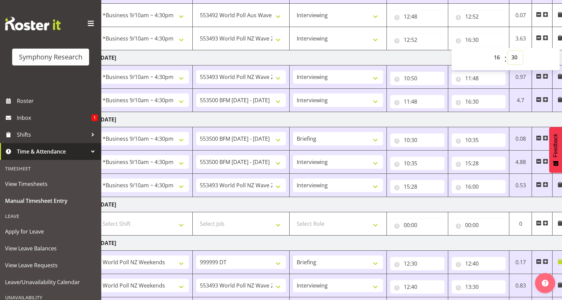
scroll to position [279, 0]
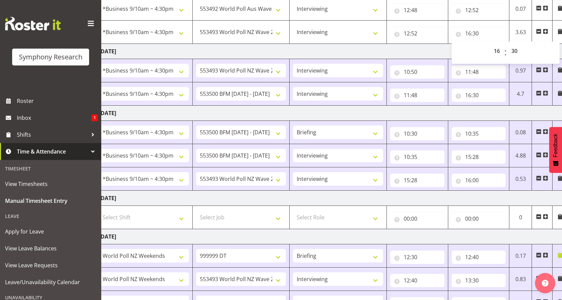
drag, startPoint x: 462, startPoint y: 282, endPoint x: 458, endPoint y: 282, distance: 3.7
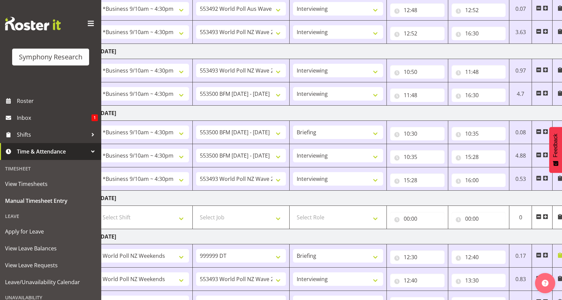
drag, startPoint x: 472, startPoint y: 282, endPoint x: 477, endPoint y: 280, distance: 5.0
